Goal: Task Accomplishment & Management: Manage account settings

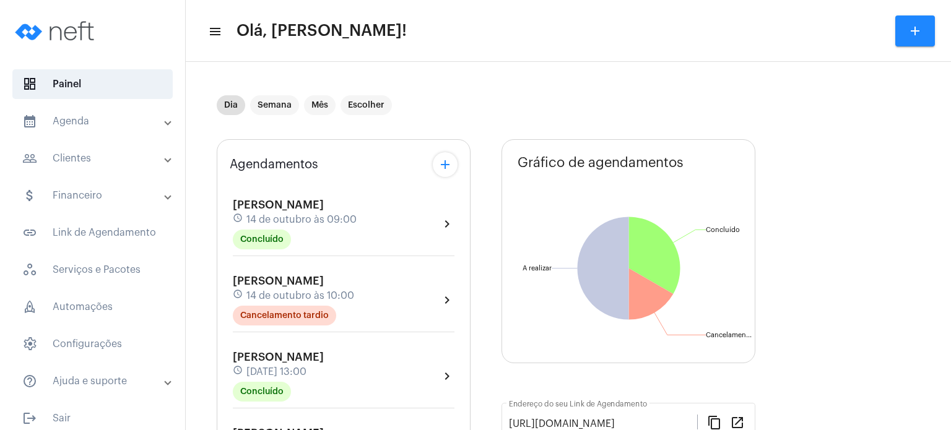
click at [277, 371] on span "[DATE] 13:00" at bounding box center [276, 372] width 60 height 11
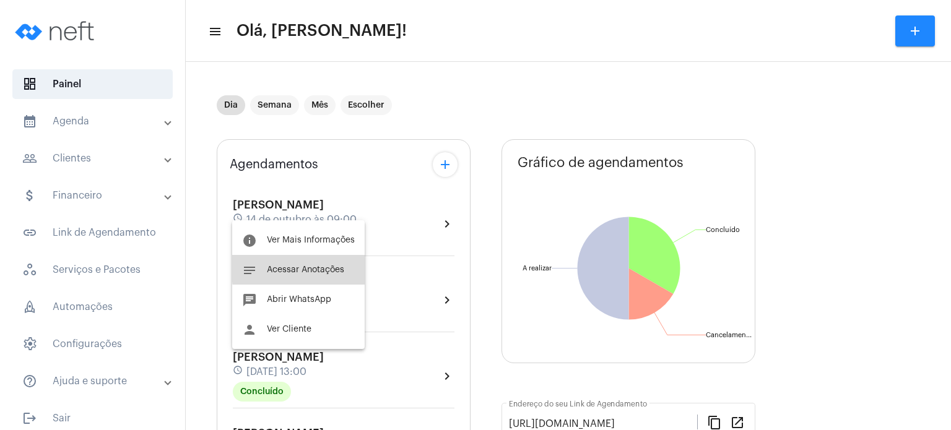
click at [344, 262] on button "notes Acessar Anotações" at bounding box center [298, 270] width 133 height 30
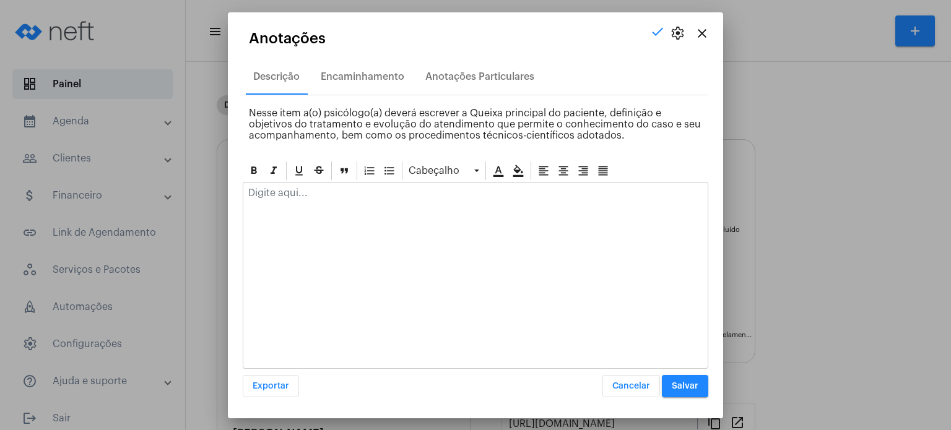
click at [323, 198] on div at bounding box center [475, 196] width 464 height 27
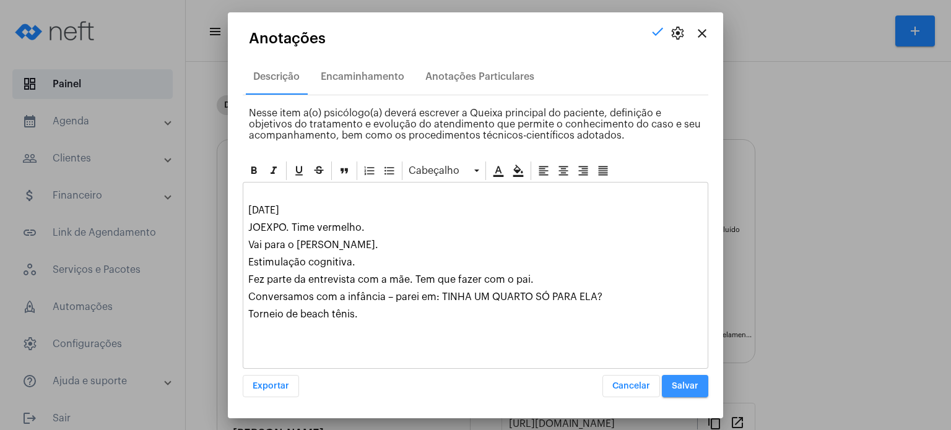
click at [686, 389] on span "Salvar" at bounding box center [685, 386] width 27 height 9
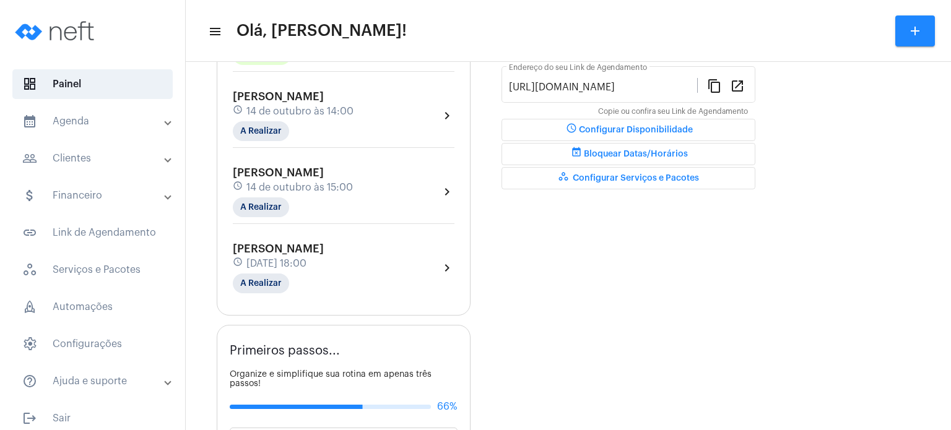
scroll to position [365, 0]
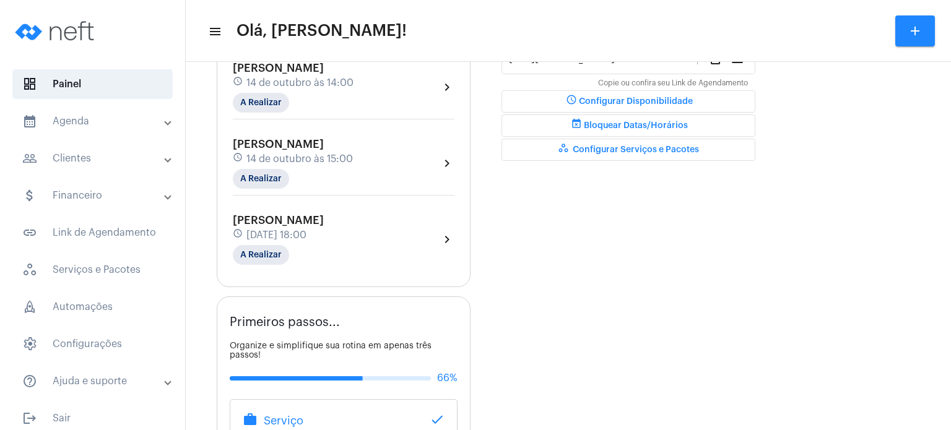
click at [296, 85] on span "14 de outubro às 14:00" at bounding box center [299, 82] width 107 height 11
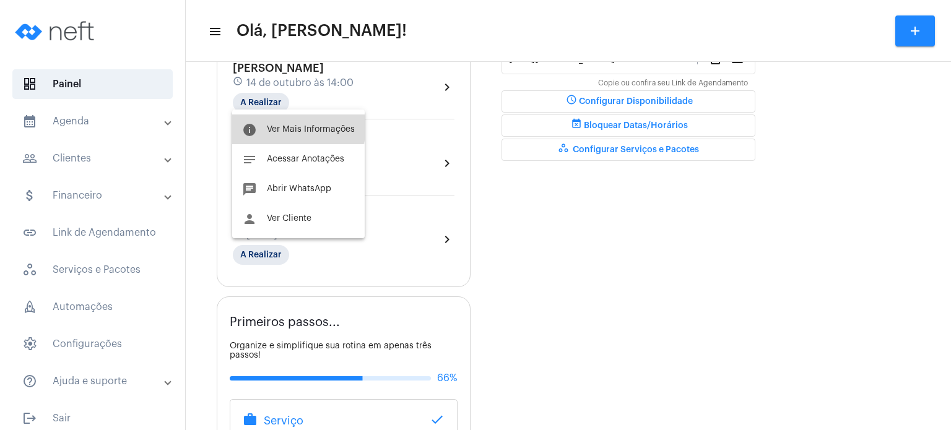
click at [297, 128] on span "Ver Mais Informações" at bounding box center [311, 129] width 88 height 9
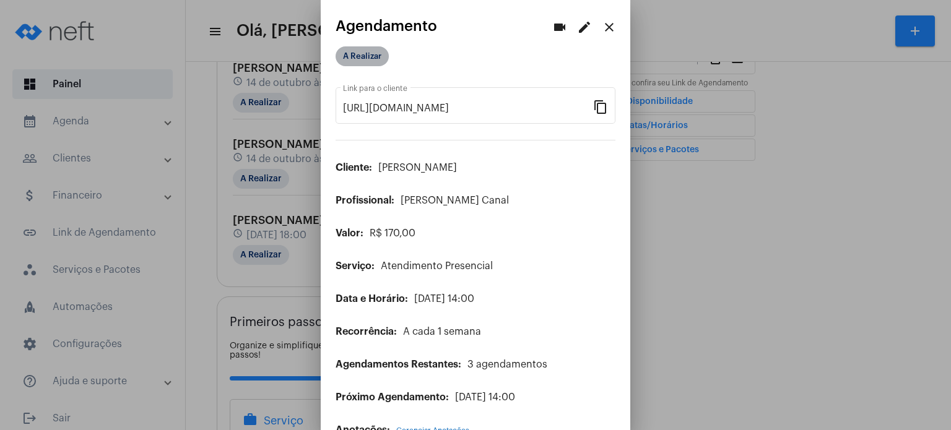
click at [364, 56] on mat-chip "A Realizar" at bounding box center [362, 56] width 53 height 20
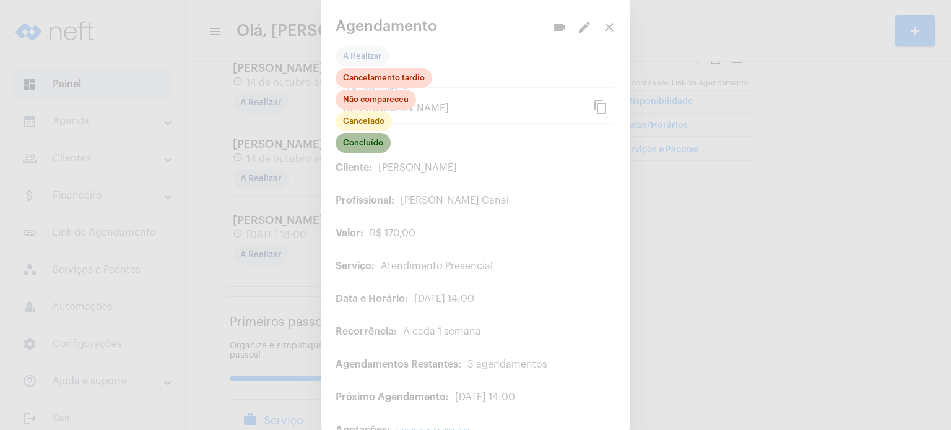
click at [381, 149] on mat-chip "Concluído" at bounding box center [363, 143] width 55 height 20
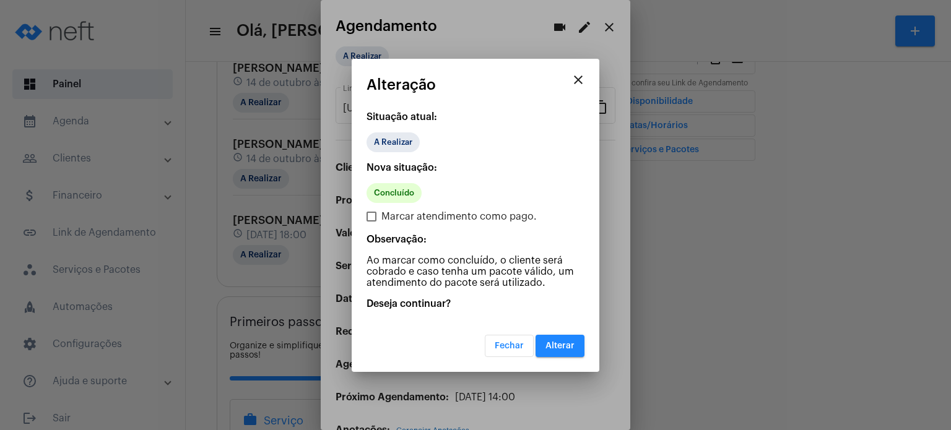
click at [557, 342] on span "Alterar" at bounding box center [560, 346] width 29 height 9
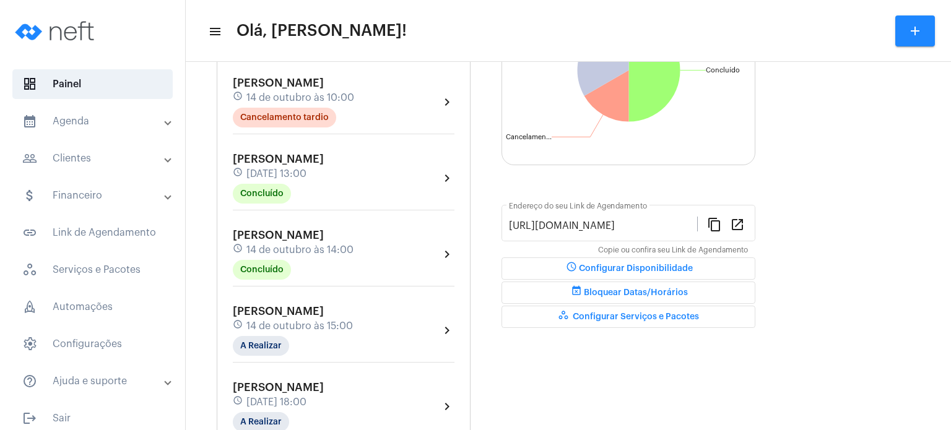
scroll to position [223, 0]
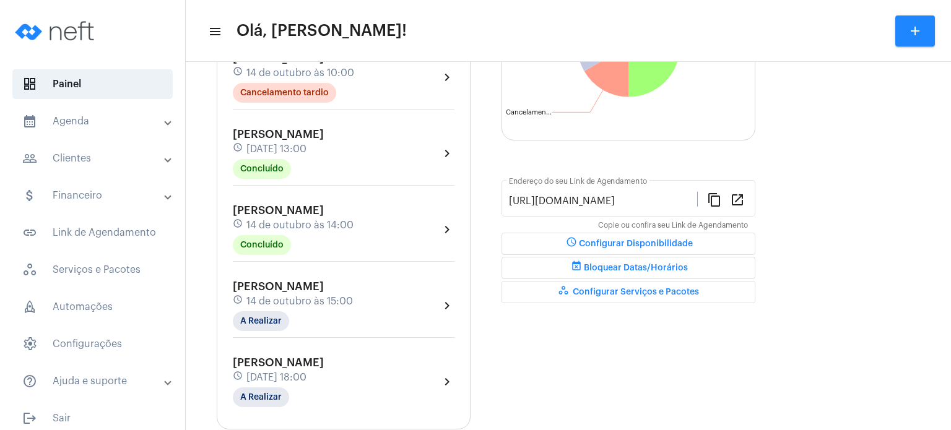
click at [310, 237] on div "Davi Bassini schedule 14 de outubro às 14:00 Concluído" at bounding box center [293, 229] width 121 height 51
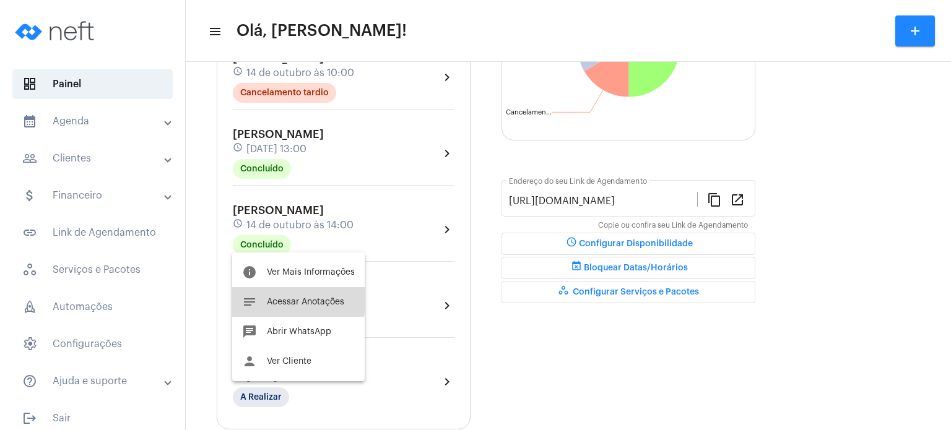
click at [295, 300] on span "Acessar Anotações" at bounding box center [305, 302] width 77 height 9
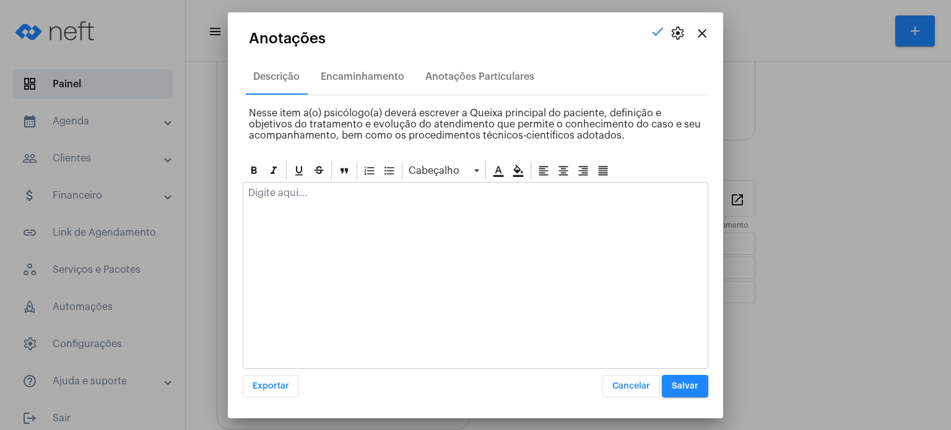
click at [345, 188] on p at bounding box center [475, 193] width 455 height 11
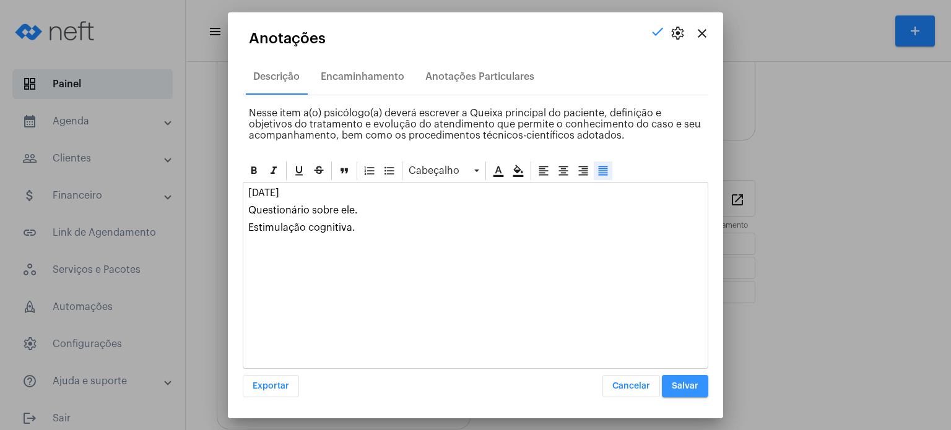
click at [685, 388] on span "Salvar" at bounding box center [685, 386] width 27 height 9
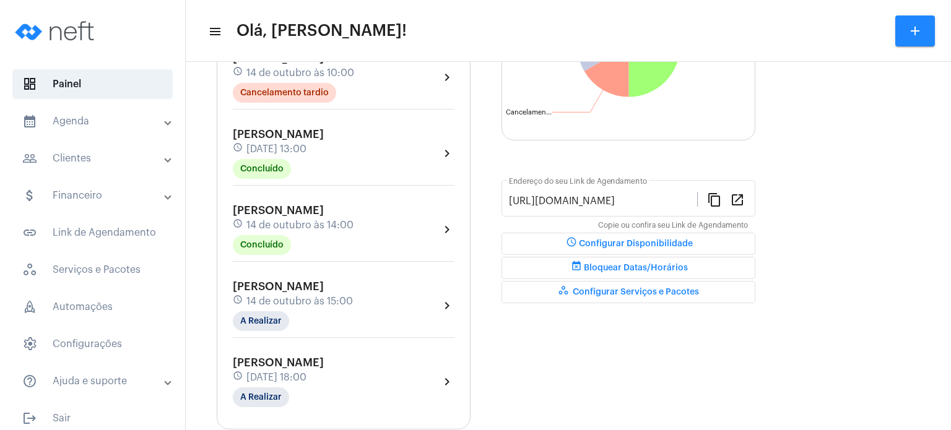
click at [287, 299] on span "14 de outubro às 15:00" at bounding box center [299, 301] width 107 height 11
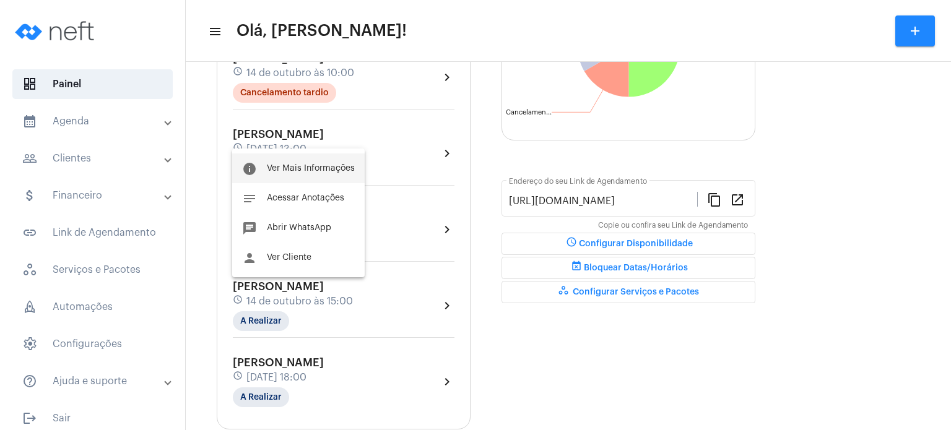
click at [305, 167] on span "Ver Mais Informações" at bounding box center [311, 168] width 88 height 9
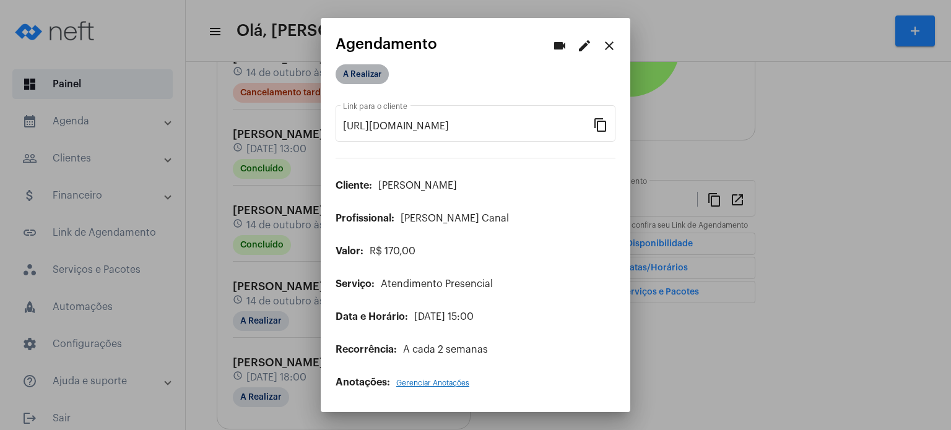
click at [371, 81] on mat-chip "A Realizar" at bounding box center [362, 74] width 53 height 20
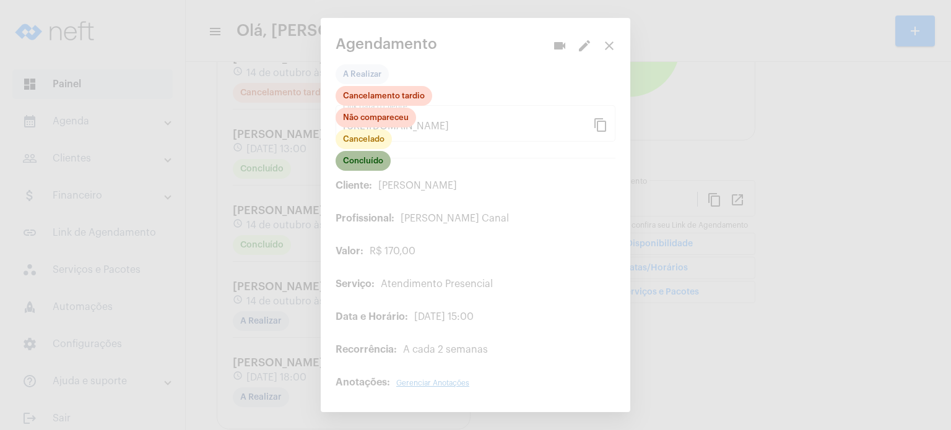
click at [376, 165] on mat-chip "Concluído" at bounding box center [363, 161] width 55 height 20
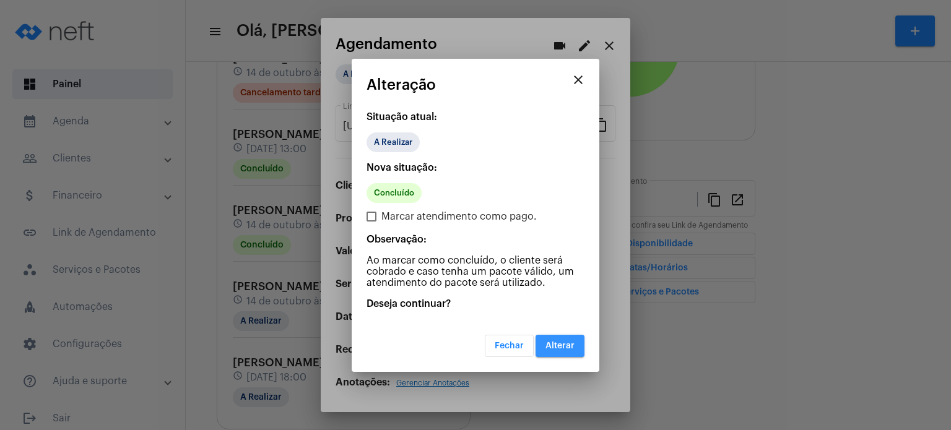
click at [559, 346] on span "Alterar" at bounding box center [560, 346] width 29 height 9
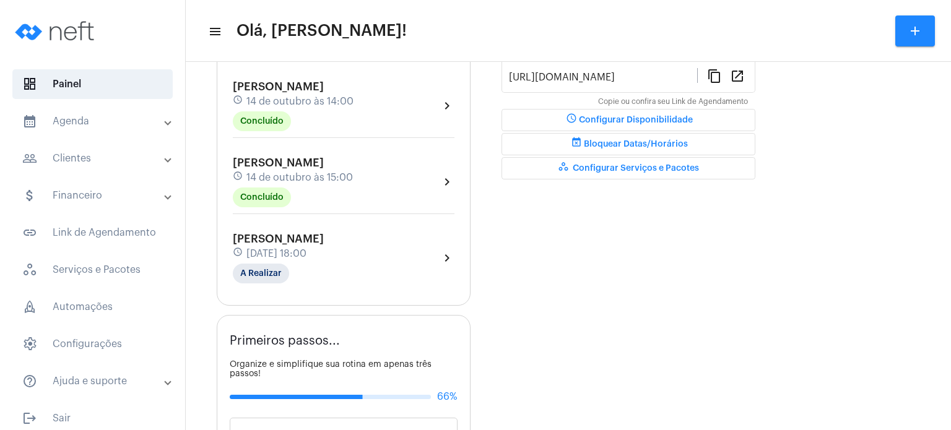
scroll to position [372, 0]
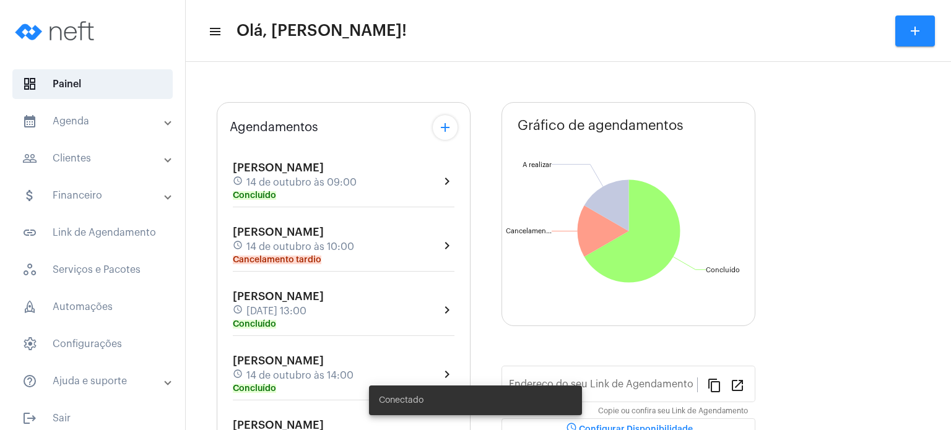
click at [224, 350] on div "Agendamentos add [PERSON_NAME] schedule [DATE] 09:00 Concluído chevron_right [P…" at bounding box center [344, 323] width 254 height 443
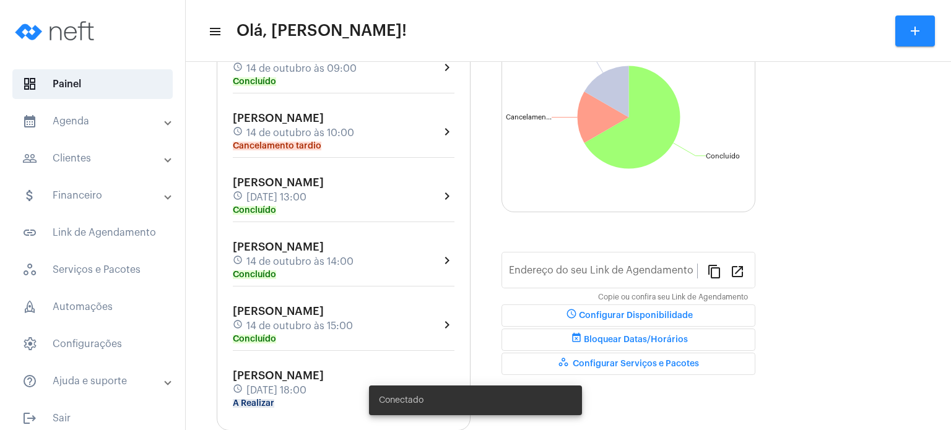
type input "[URL][DOMAIN_NAME]"
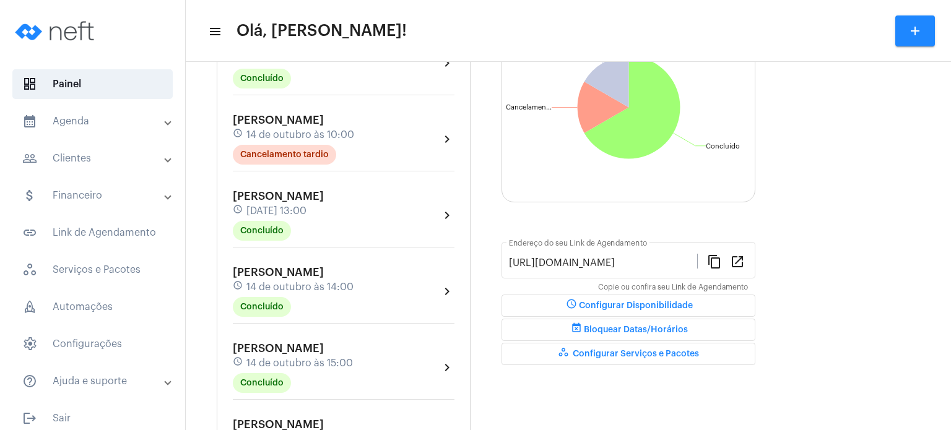
click at [271, 362] on span "14 de outubro às 15:00" at bounding box center [299, 363] width 107 height 11
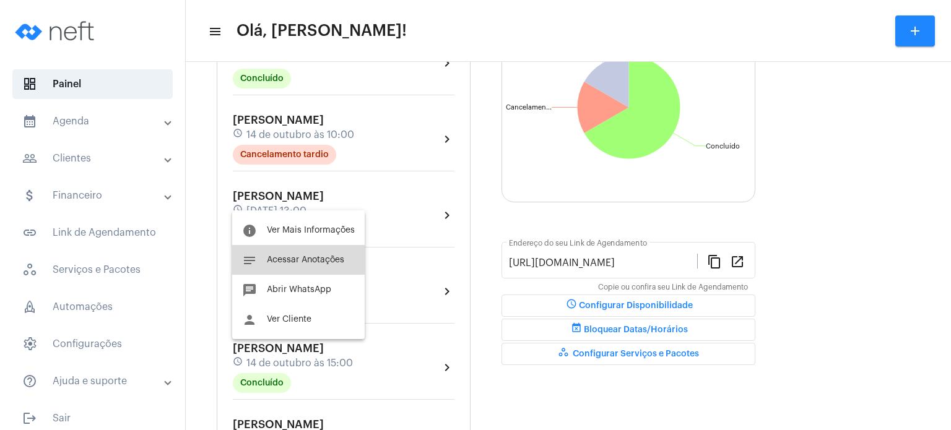
click at [310, 260] on span "Acessar Anotações" at bounding box center [305, 260] width 77 height 9
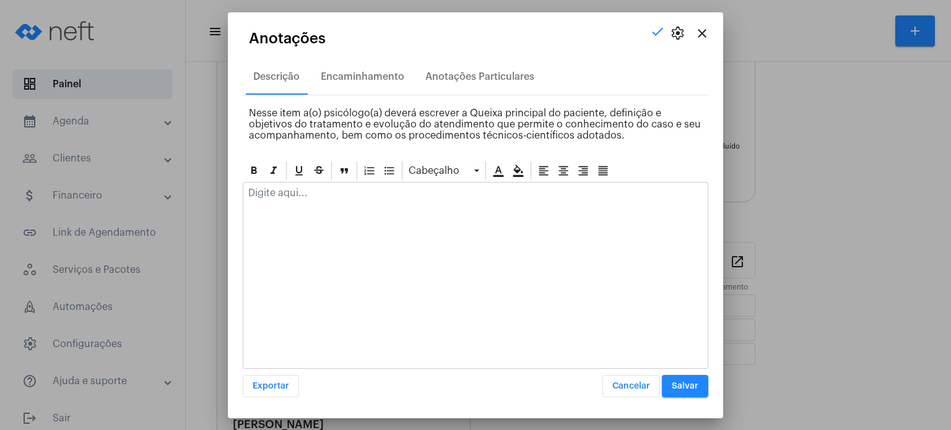
drag, startPoint x: 313, startPoint y: 232, endPoint x: 310, endPoint y: 205, distance: 26.8
click at [310, 205] on div at bounding box center [476, 275] width 466 height 187
click at [310, 205] on div at bounding box center [475, 196] width 464 height 27
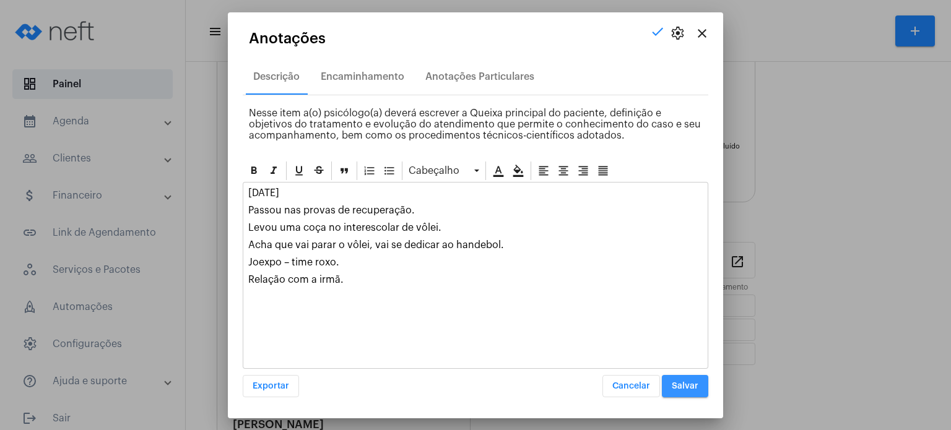
click at [698, 385] on button "Salvar" at bounding box center [685, 386] width 46 height 22
